Goal: Information Seeking & Learning: Compare options

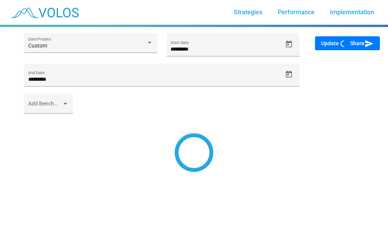
type input "*********"
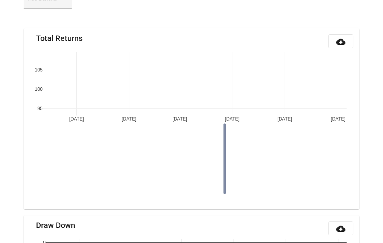
scroll to position [121, 0]
